Goal: Task Accomplishment & Management: Manage account settings

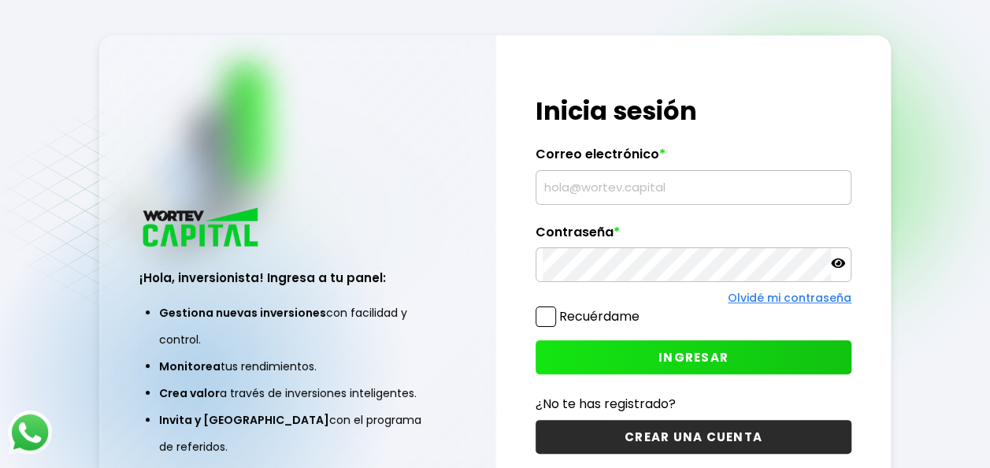
type input "[EMAIL_ADDRESS][DOMAIN_NAME]"
click at [617, 192] on input "[EMAIL_ADDRESS][DOMAIN_NAME]" at bounding box center [694, 187] width 302 height 33
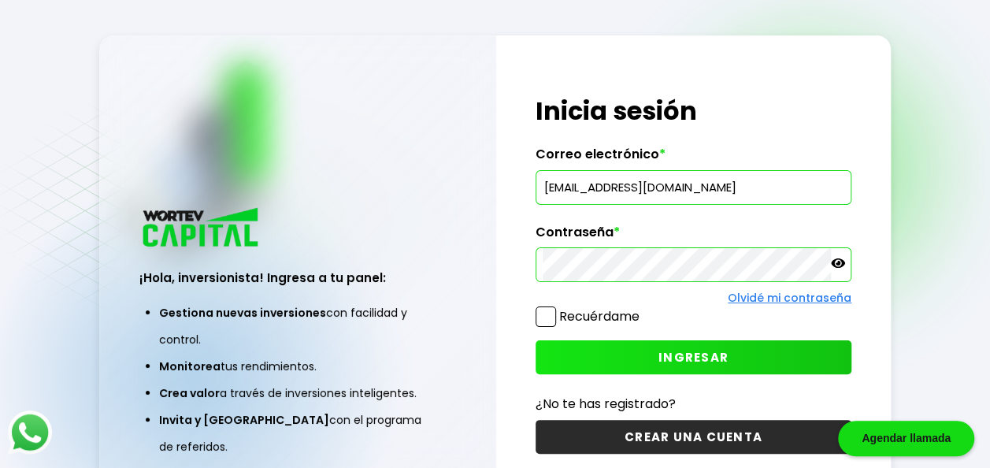
click at [833, 128] on h1 "Inicia sesión" at bounding box center [693, 111] width 316 height 38
click at [671, 350] on span "INGRESAR" at bounding box center [693, 357] width 70 height 17
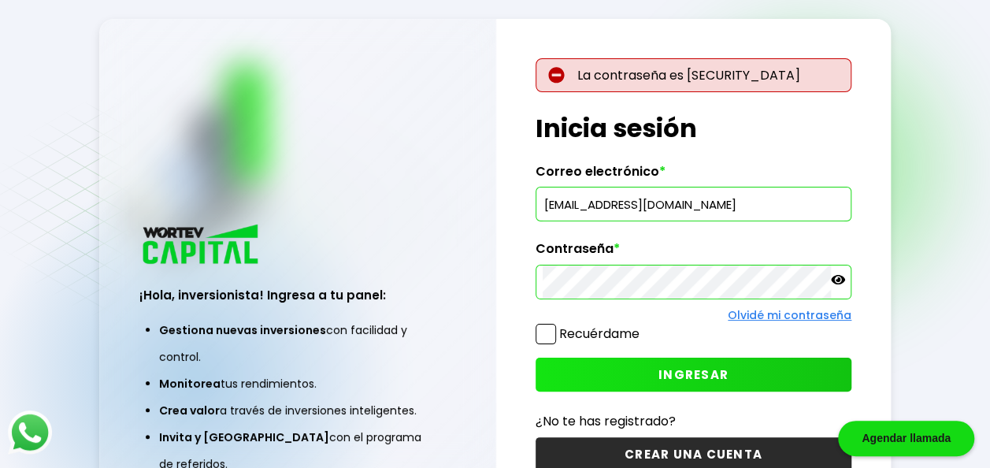
click at [843, 280] on icon at bounding box center [838, 279] width 14 height 9
click at [213, 280] on div "¡Hola, inversionista! Ingresa a tu panel: Gestiona nuevas inversiones con facil…" at bounding box center [495, 274] width 792 height 511
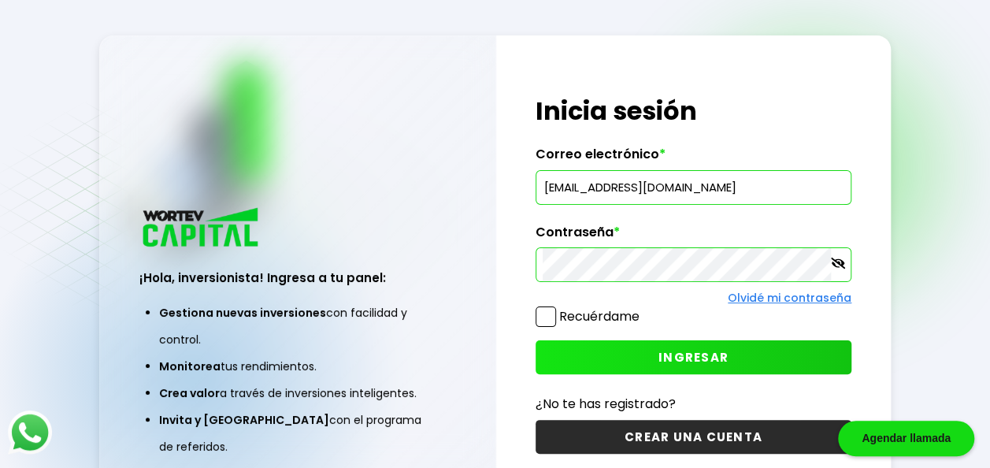
click at [802, 135] on div "¡Hola, inversionista! Ingresa tus credenciales para iniciar sesión Inicia sesió…" at bounding box center [693, 273] width 395 height 477
click at [671, 354] on span "INGRESAR" at bounding box center [693, 357] width 70 height 17
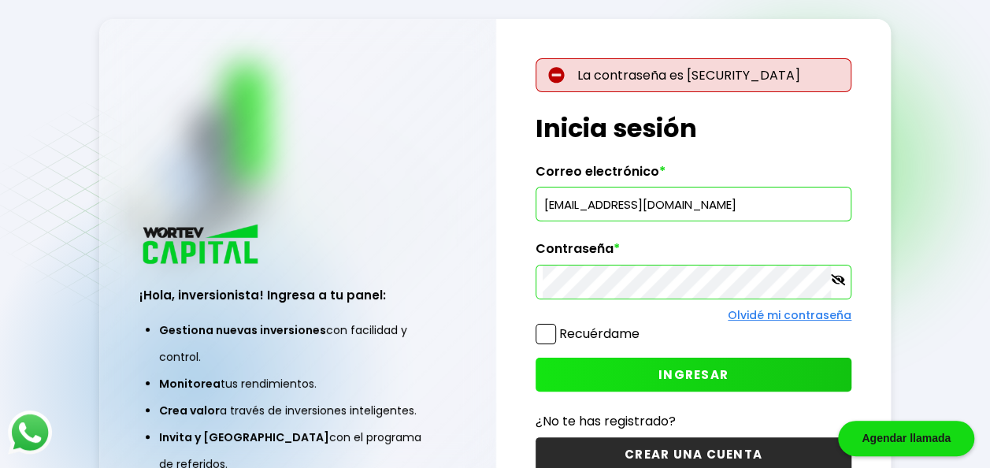
click at [817, 159] on div "La contraseña es [SECURITY_DATA] ¡Hola, inversionista! Ingresa tus credenciales…" at bounding box center [693, 274] width 395 height 511
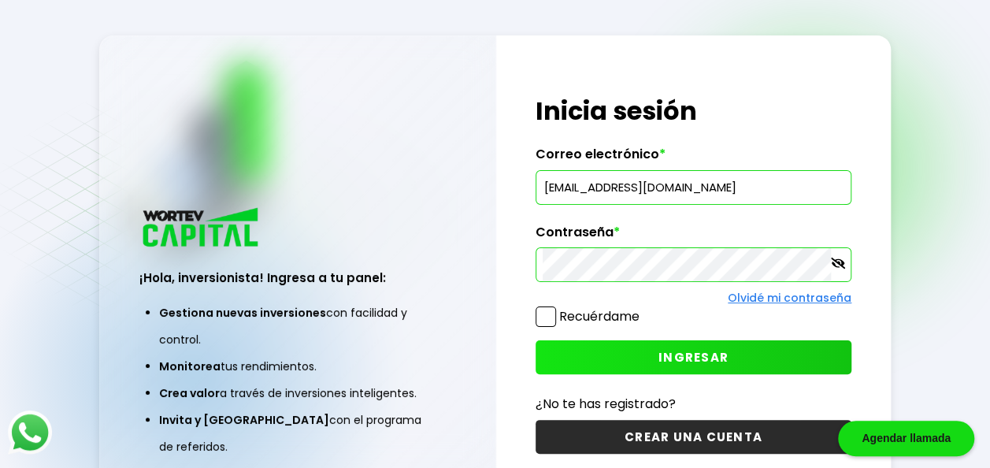
click at [505, 272] on div "¡Hola, inversionista! Ingresa tus credenciales para iniciar sesión Inicia sesió…" at bounding box center [693, 273] width 395 height 477
